Goal: Book appointment/travel/reservation

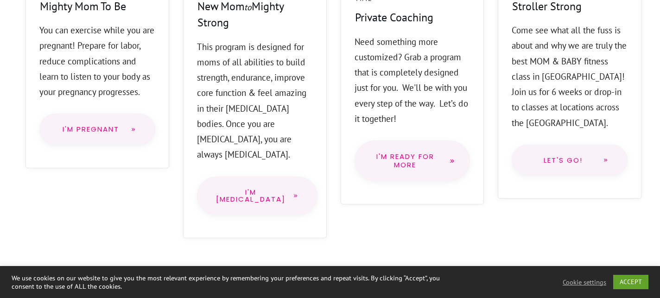
scroll to position [878, 0]
click at [294, 185] on link "I'm PostPartum" at bounding box center [257, 195] width 121 height 38
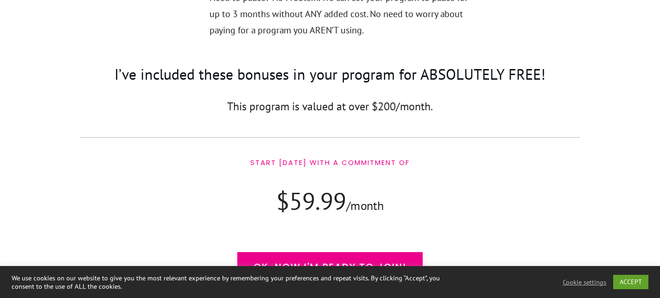
scroll to position [5423, 0]
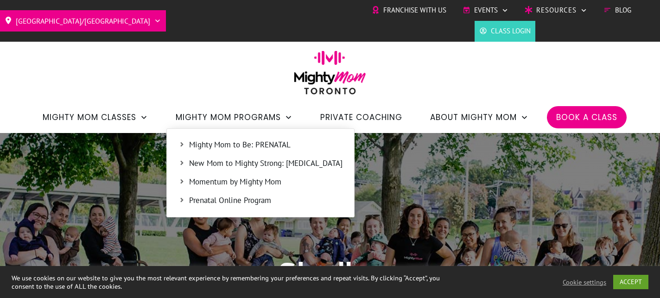
click at [195, 160] on span "New Mom to Mighty Strong: [MEDICAL_DATA]" at bounding box center [265, 164] width 153 height 12
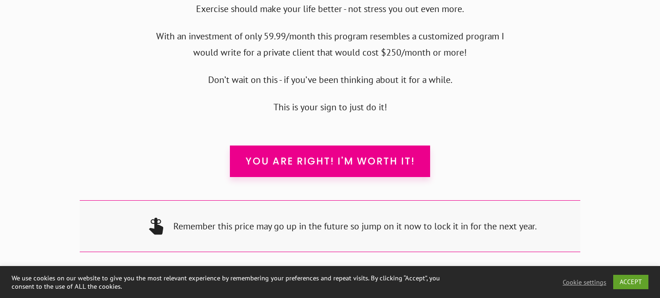
scroll to position [9129, 0]
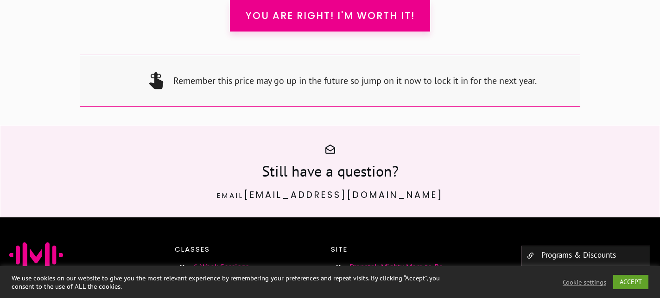
click at [208, 262] on link "6-Week Sessions" at bounding box center [221, 267] width 56 height 10
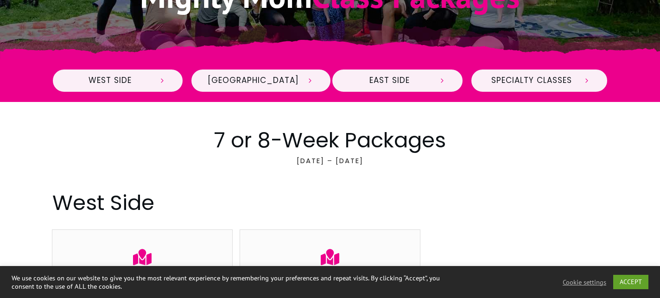
scroll to position [311, 0]
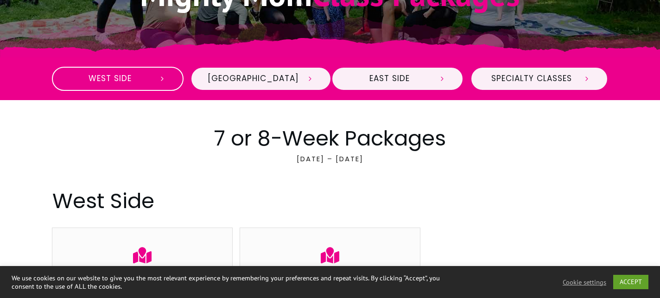
click at [140, 83] on span "West Side" at bounding box center [110, 79] width 82 height 10
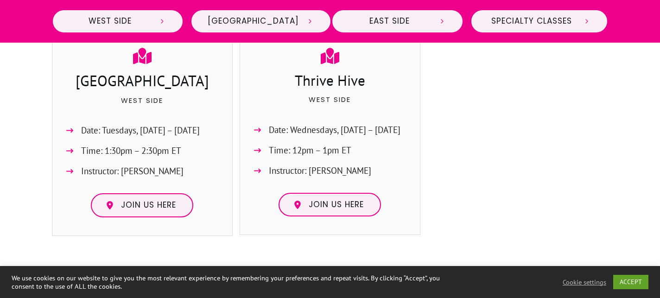
scroll to position [475, 0]
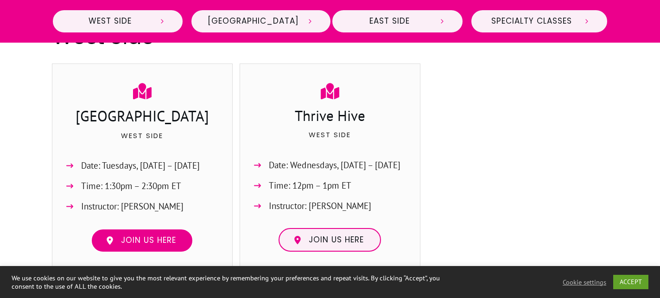
click at [129, 245] on span "Join us here" at bounding box center [148, 241] width 55 height 10
